Goal: Task Accomplishment & Management: Manage account settings

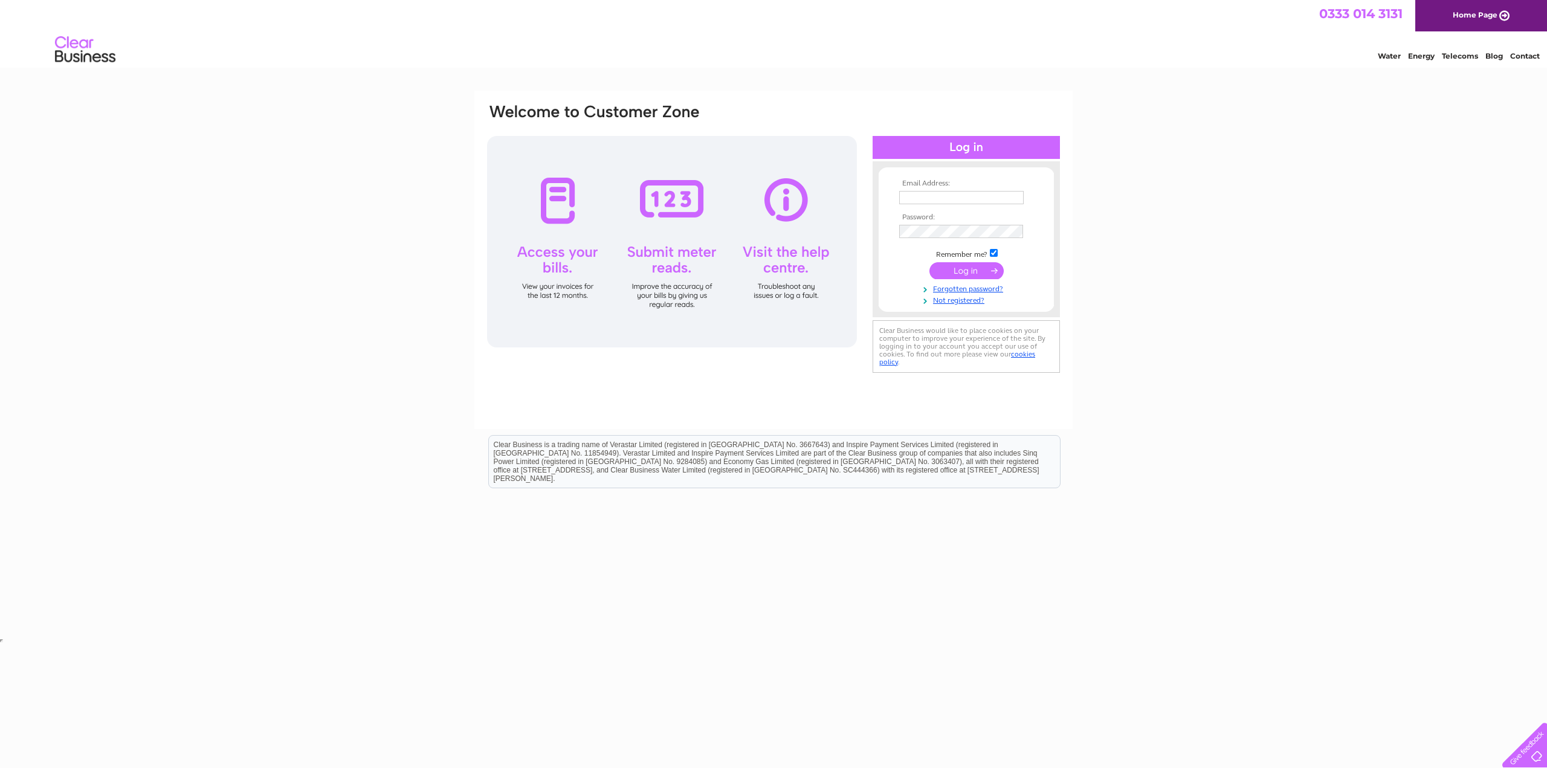
click at [984, 198] on input "text" at bounding box center [961, 197] width 124 height 13
type input "peter@abcenamelling.co.uk"
click at [984, 267] on input "submit" at bounding box center [966, 270] width 74 height 17
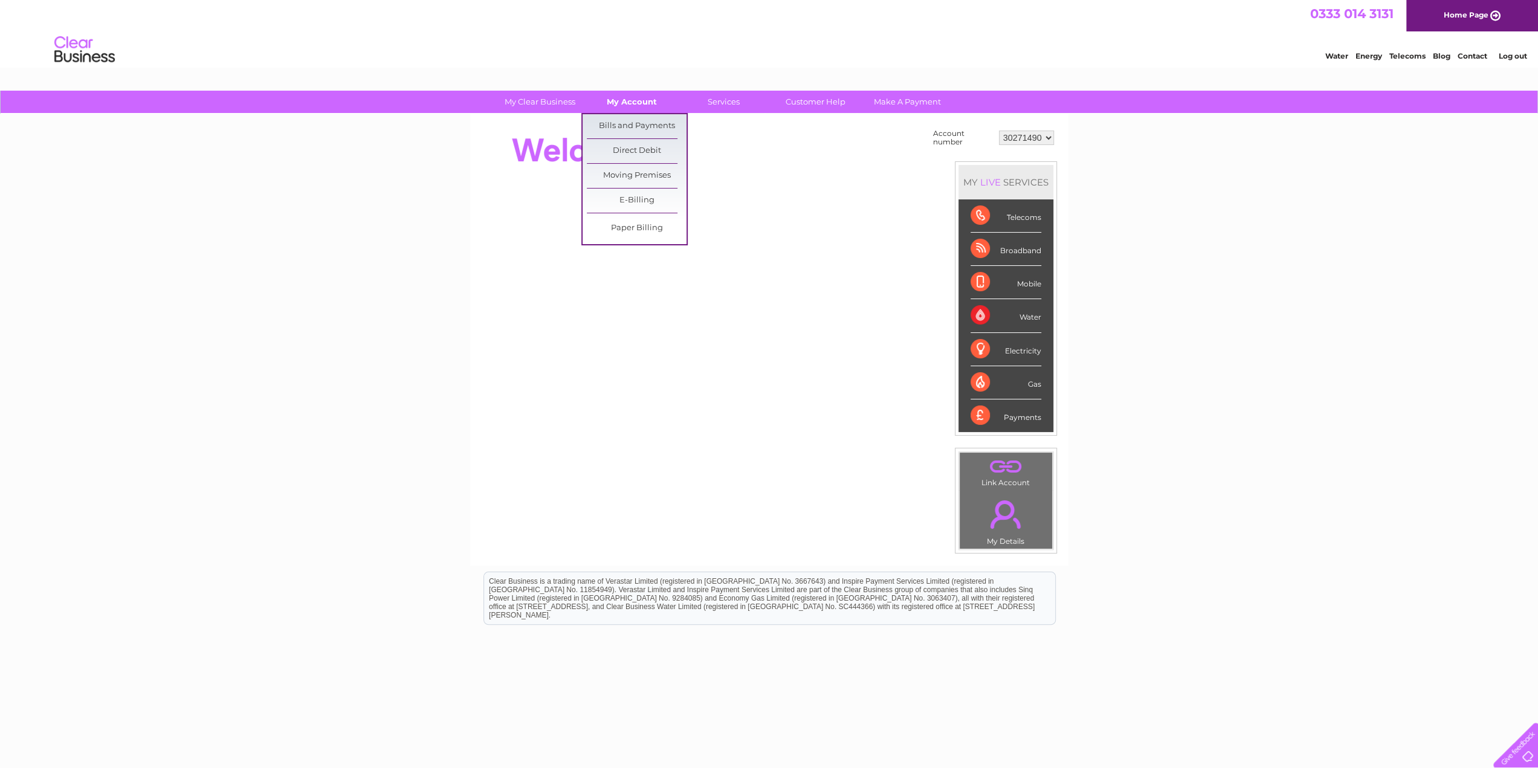
click at [646, 102] on link "My Account" at bounding box center [632, 102] width 100 height 22
click at [639, 128] on link "Bills and Payments" at bounding box center [637, 126] width 100 height 24
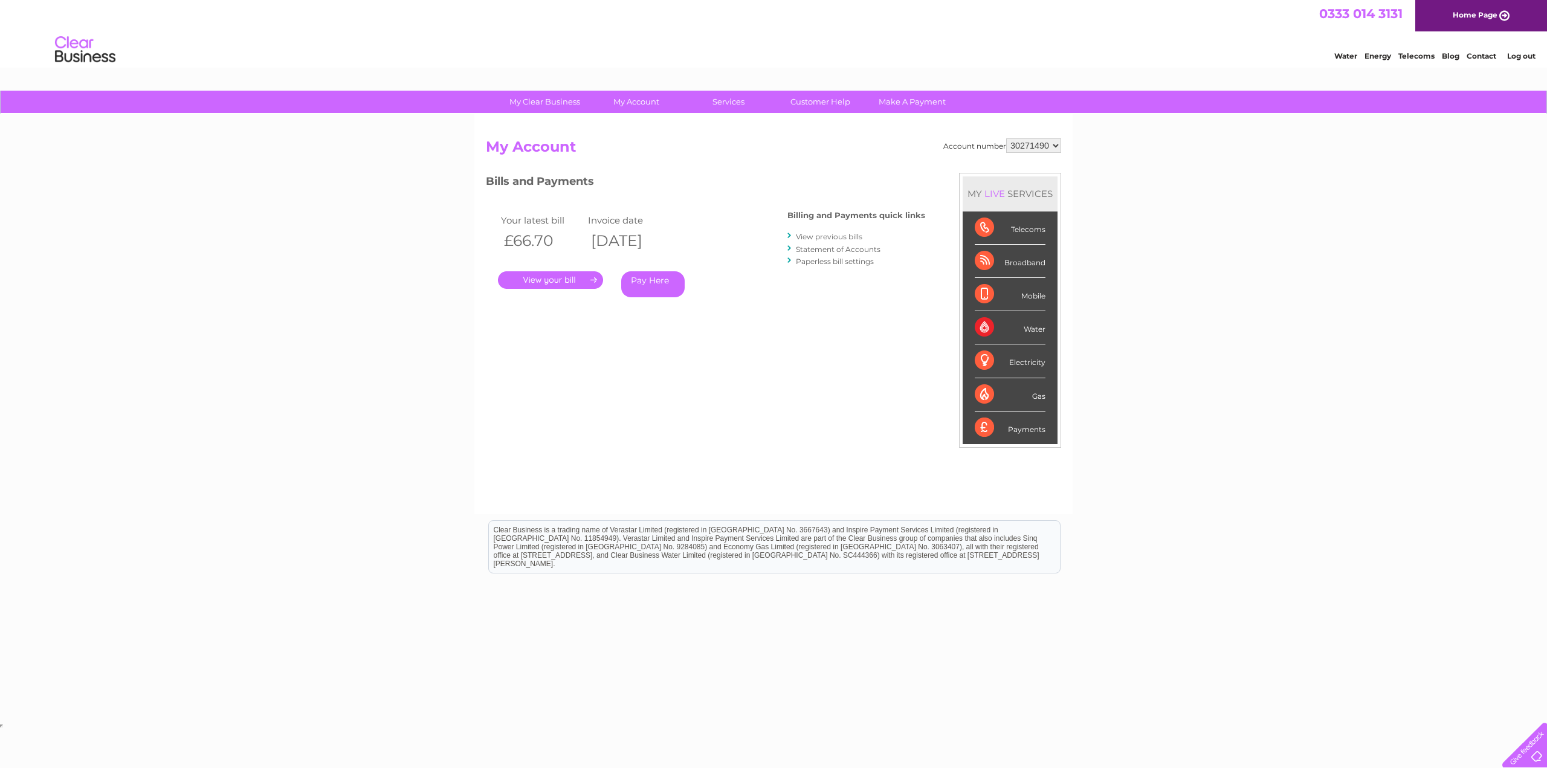
click at [525, 279] on link "." at bounding box center [550, 280] width 105 height 18
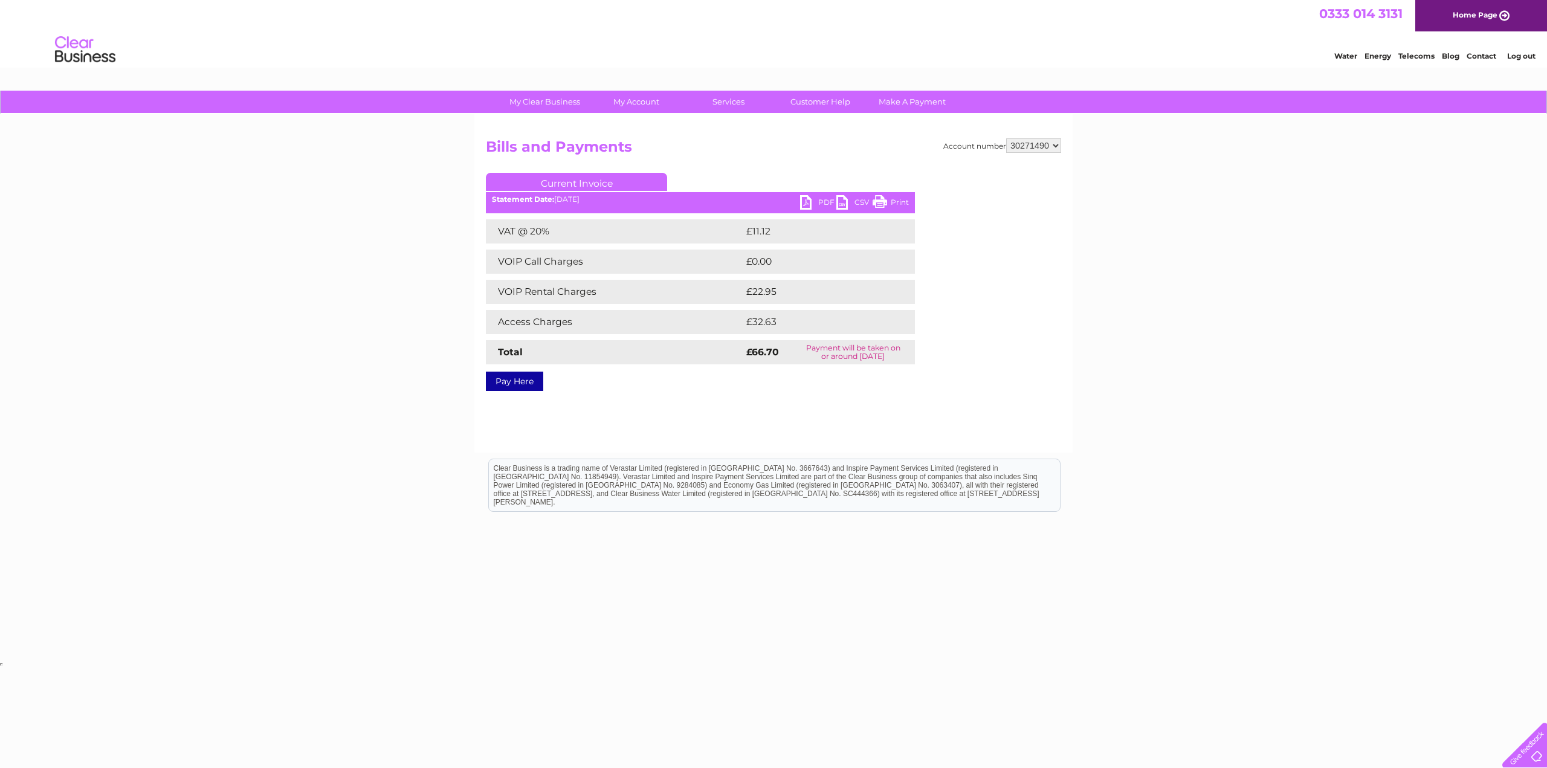
click at [822, 201] on link "PDF" at bounding box center [818, 204] width 36 height 18
click at [825, 198] on link "PDF" at bounding box center [818, 204] width 36 height 18
